Goal: Task Accomplishment & Management: Complete application form

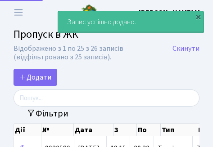
select select "25"
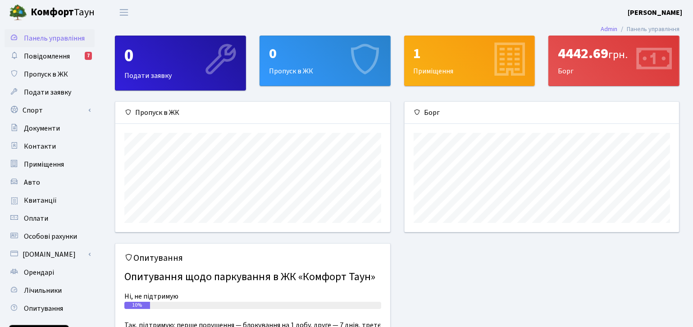
scroll to position [130, 275]
click at [48, 72] on span "Пропуск в ЖК" at bounding box center [46, 74] width 44 height 10
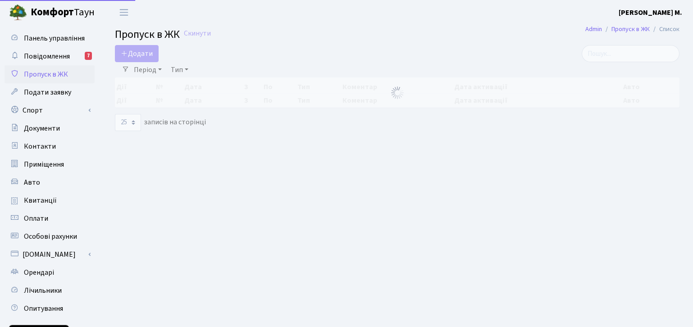
select select "25"
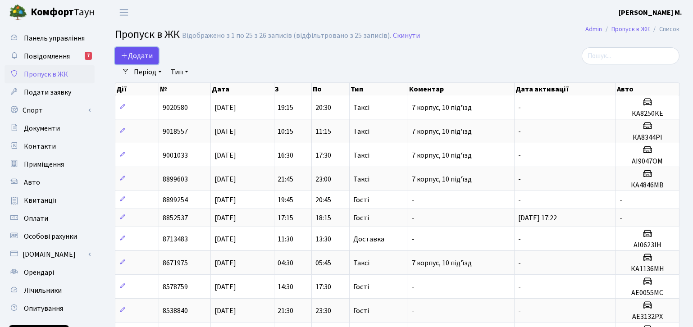
click at [143, 54] on span "Додати" at bounding box center [137, 56] width 32 height 10
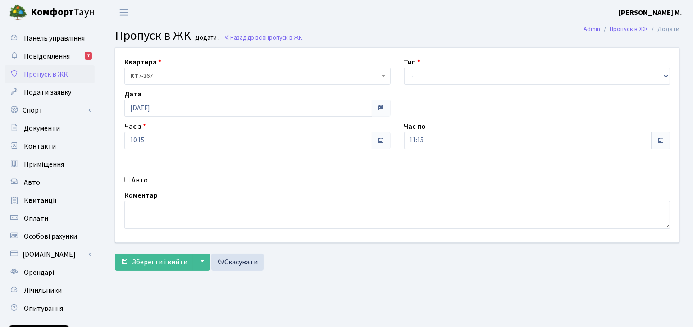
drag, startPoint x: 130, startPoint y: 182, endPoint x: 126, endPoint y: 180, distance: 4.6
click at [130, 182] on div "Авто" at bounding box center [258, 180] width 280 height 11
click at [124, 178] on input "Авто" at bounding box center [127, 180] width 6 height 6
checkbox input "true"
click at [660, 76] on select "- Доставка Таксі Гості Сервіс" at bounding box center [537, 76] width 266 height 17
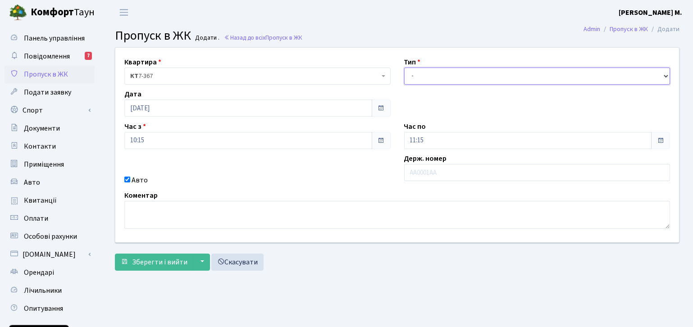
select select "2"
click at [404, 68] on select "- Доставка Таксі Гості Сервіс" at bounding box center [537, 76] width 266 height 17
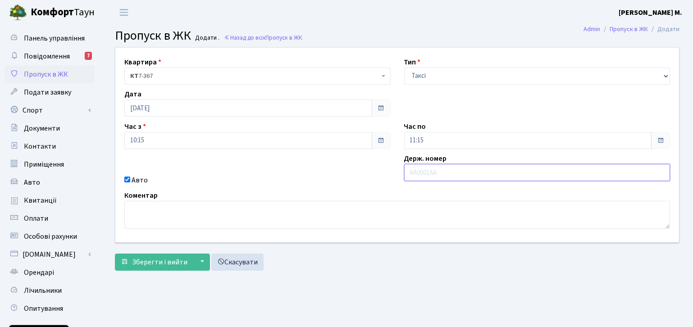
click at [439, 175] on input "text" at bounding box center [537, 172] width 266 height 17
type input "КА1708МС"
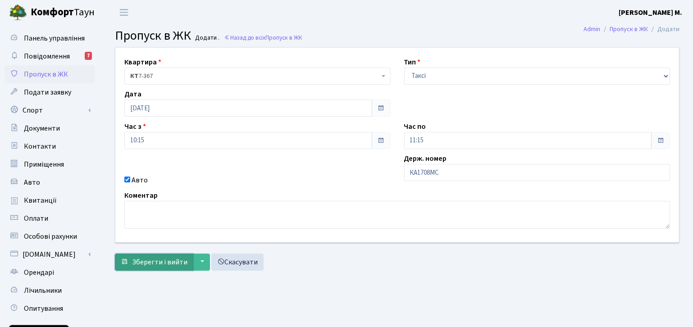
click at [156, 264] on span "Зберегти і вийти" at bounding box center [159, 262] width 55 height 10
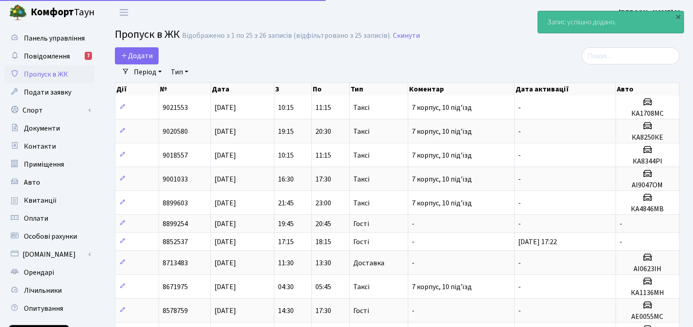
select select "25"
